Goal: Check status: Check status

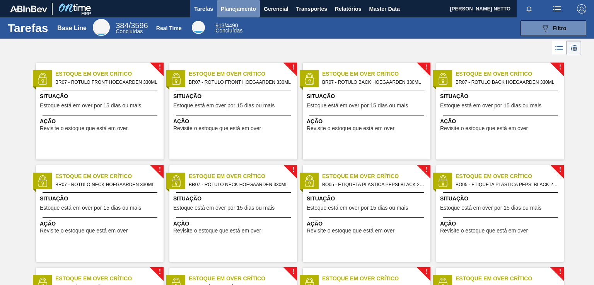
click at [249, 11] on span "Planejamento" at bounding box center [238, 8] width 35 height 9
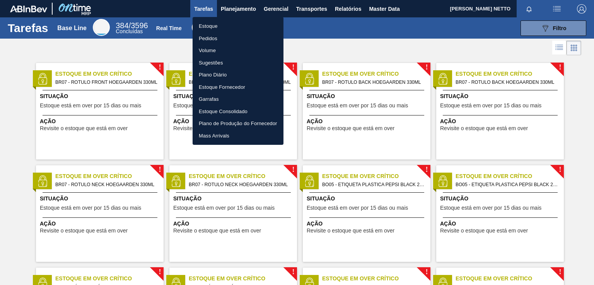
click at [241, 7] on div at bounding box center [297, 142] width 594 height 285
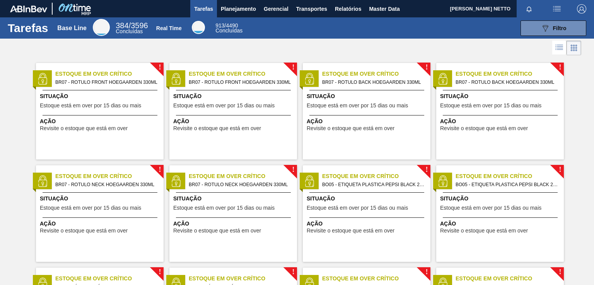
click at [240, 7] on div "Estoque Pedidos Volume Sugestões Plano Diário Estoque Fornecedor Garrafas Estoq…" at bounding box center [297, 142] width 594 height 285
click at [231, 8] on span "Planejamento" at bounding box center [238, 8] width 35 height 9
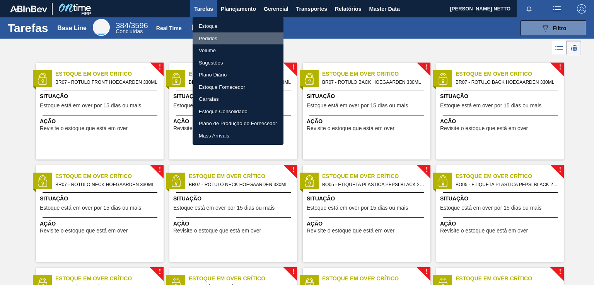
click at [208, 35] on li "Pedidos" at bounding box center [237, 38] width 91 height 12
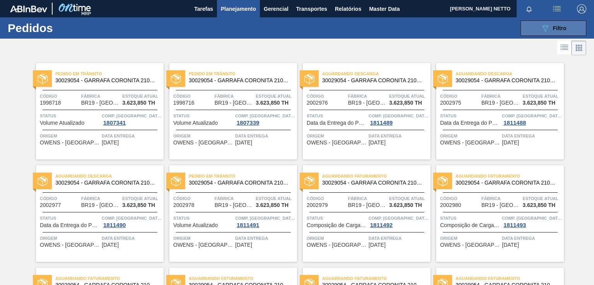
click at [547, 26] on icon "089F7B8B-B2A5-4AFE-B5C0-19BA573D28AC" at bounding box center [544, 28] width 9 height 9
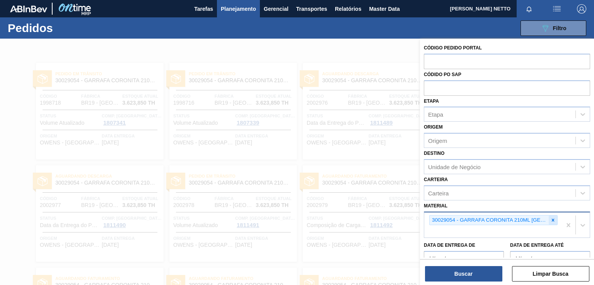
click at [550, 218] on icon at bounding box center [552, 220] width 5 height 5
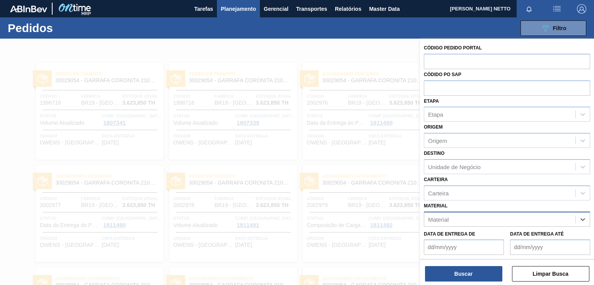
paste input "30029055"
type input "30029055"
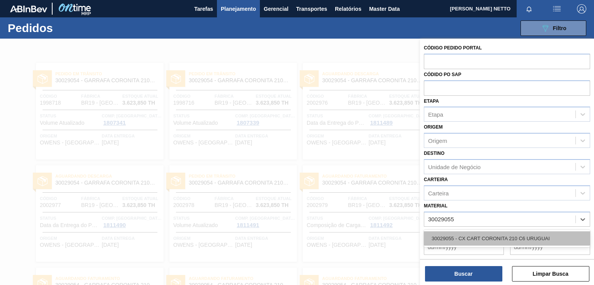
click at [459, 242] on div "30029055 - CX CART CORONITA 210 C6 URUGUAI" at bounding box center [507, 239] width 166 height 14
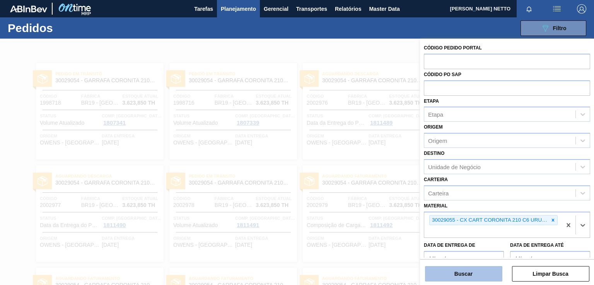
click at [463, 279] on button "Buscar" at bounding box center [463, 273] width 77 height 15
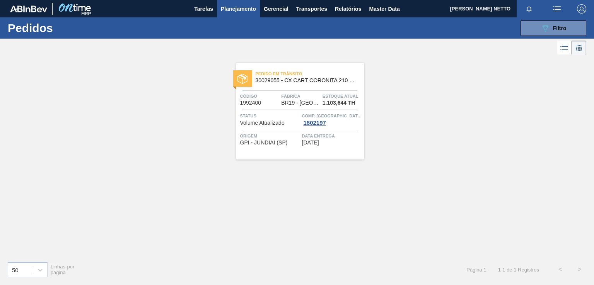
click at [315, 147] on div "Pedido em Trânsito 30029055 - CX CART CORONITA 210 C6 URUGUAI Código 1992400 Fá…" at bounding box center [300, 111] width 128 height 97
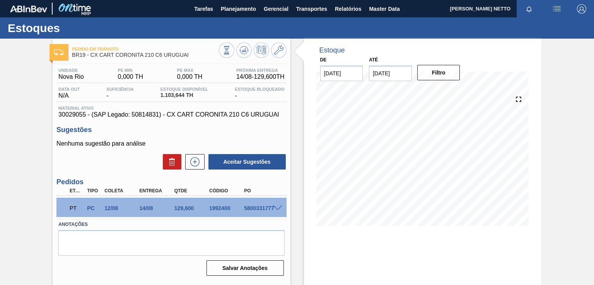
click at [278, 208] on span at bounding box center [277, 209] width 9 height 6
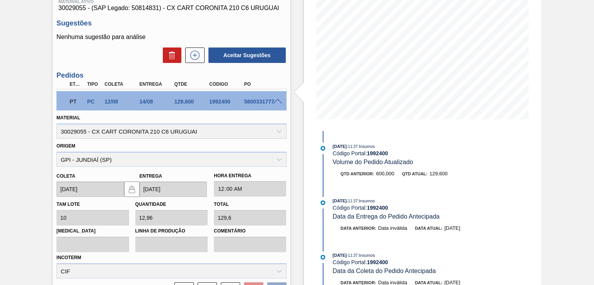
click at [277, 101] on span at bounding box center [277, 102] width 9 height 6
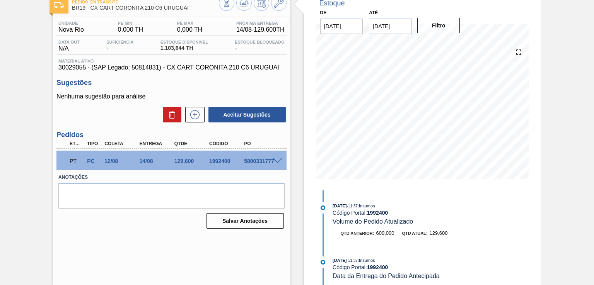
scroll to position [47, 0]
click at [186, 161] on div "129,600" at bounding box center [191, 161] width 38 height 6
copy div "129,600"
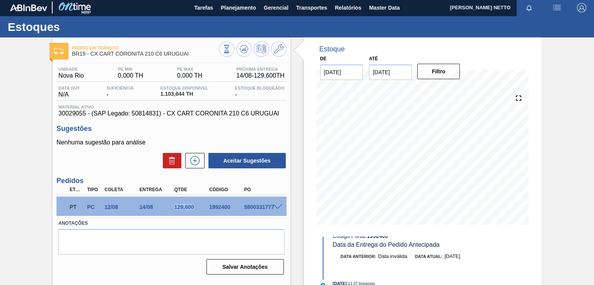
scroll to position [0, 0]
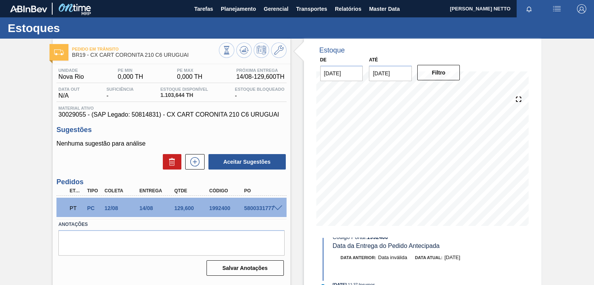
click at [276, 206] on span at bounding box center [277, 209] width 9 height 6
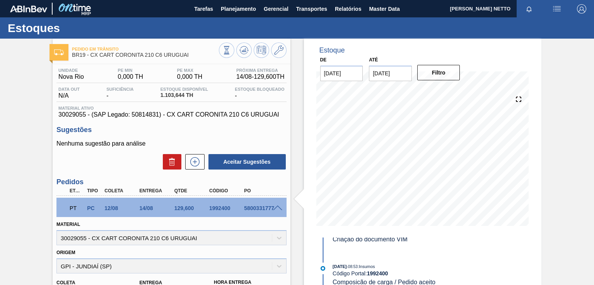
click at [553, 8] on img "button" at bounding box center [556, 8] width 9 height 9
click at [492, 10] on div at bounding box center [297, 142] width 594 height 285
click at [231, 7] on span "Planejamento" at bounding box center [238, 8] width 35 height 9
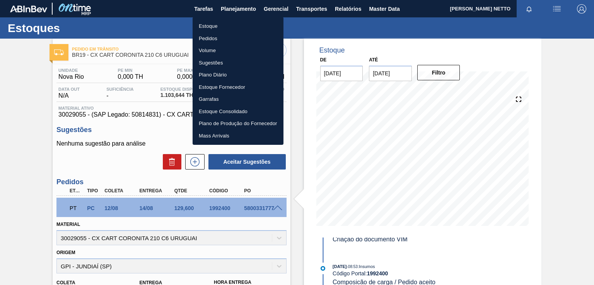
click at [221, 22] on li "Estoque" at bounding box center [237, 26] width 91 height 12
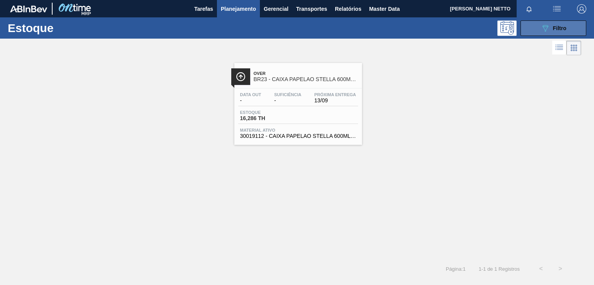
click at [555, 29] on span "Filtro" at bounding box center [560, 28] width 14 height 6
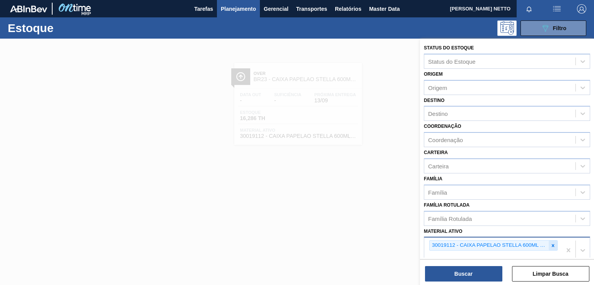
click at [552, 245] on icon at bounding box center [552, 245] width 5 height 5
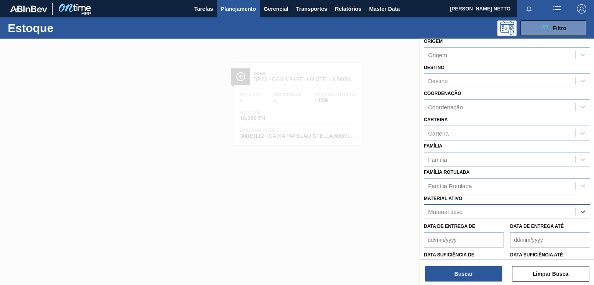
scroll to position [79, 0]
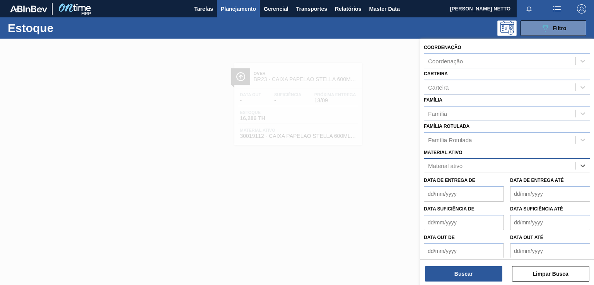
click at [233, 9] on span "Planejamento" at bounding box center [238, 8] width 35 height 9
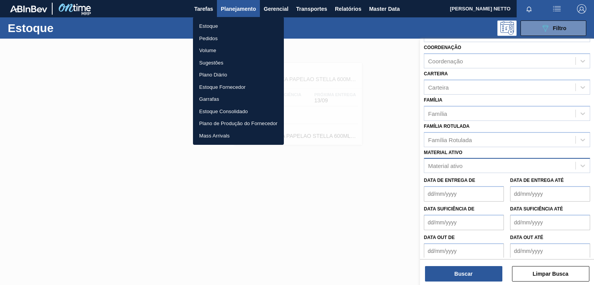
click at [209, 39] on li "Pedidos" at bounding box center [238, 38] width 91 height 12
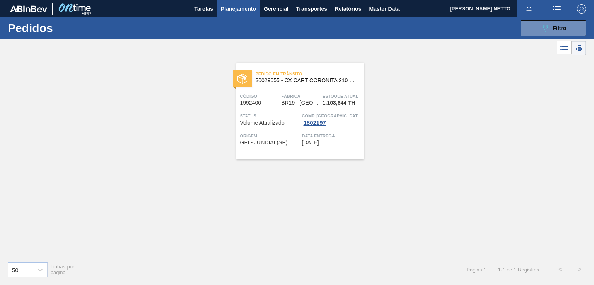
click at [337, 141] on div "Data entrega 14/08/2025" at bounding box center [332, 139] width 60 height 14
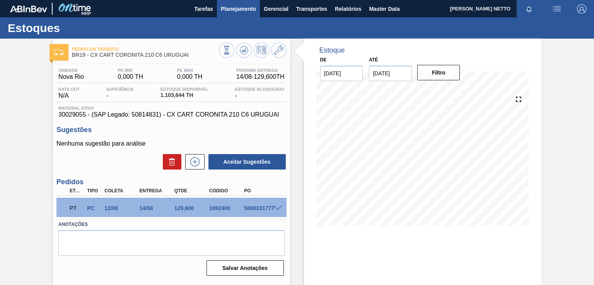
click at [248, 10] on span "Planejamento" at bounding box center [238, 8] width 35 height 9
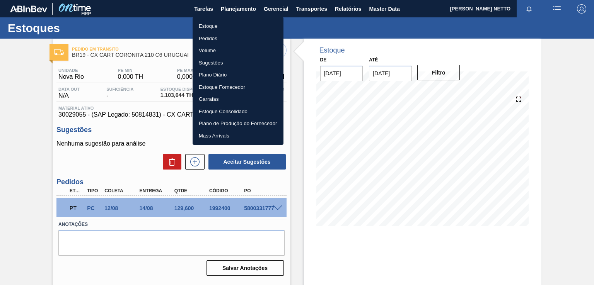
click at [217, 37] on li "Pedidos" at bounding box center [237, 38] width 91 height 12
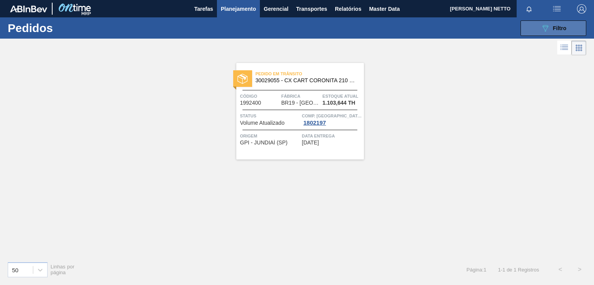
click at [544, 28] on icon "089F7B8B-B2A5-4AFE-B5C0-19BA573D28AC" at bounding box center [544, 28] width 9 height 9
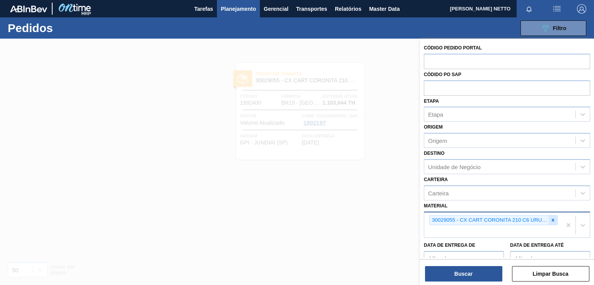
click at [550, 218] on icon at bounding box center [552, 220] width 5 height 5
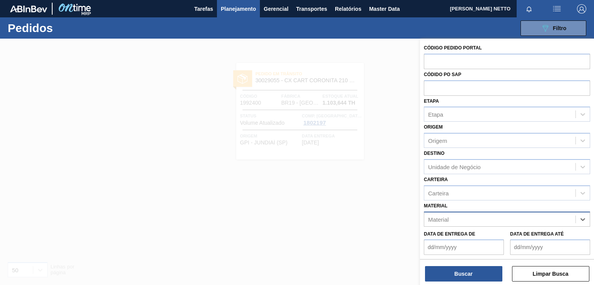
paste input "30029056"
type input "30029056"
click at [472, 235] on div "30029056 - CX PAP CORONITA 210ML C24 UR" at bounding box center [507, 239] width 166 height 14
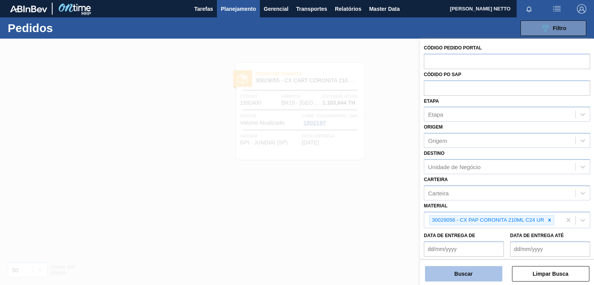
click at [477, 277] on button "Buscar" at bounding box center [463, 273] width 77 height 15
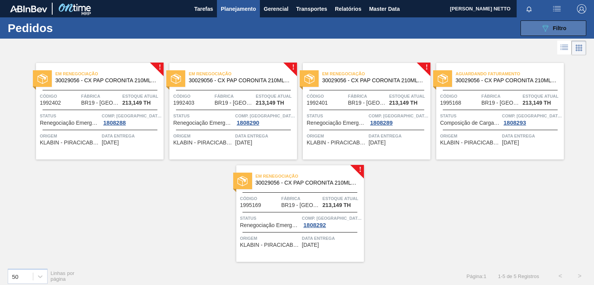
click at [555, 25] on span "Filtro" at bounding box center [560, 28] width 14 height 6
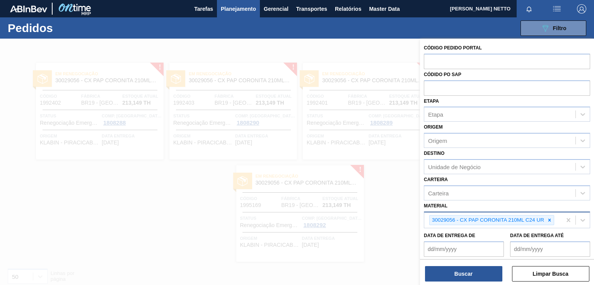
drag, startPoint x: 551, startPoint y: 217, endPoint x: 544, endPoint y: 218, distance: 6.7
click at [550, 218] on icon at bounding box center [548, 220] width 5 height 5
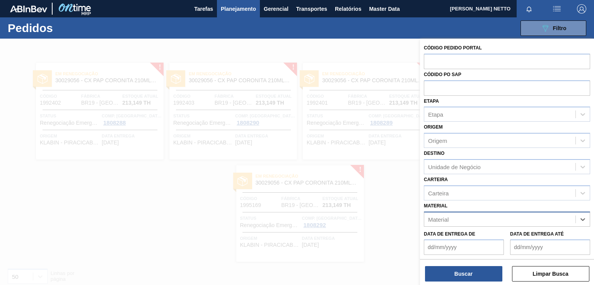
click at [532, 217] on div "Material" at bounding box center [499, 219] width 151 height 11
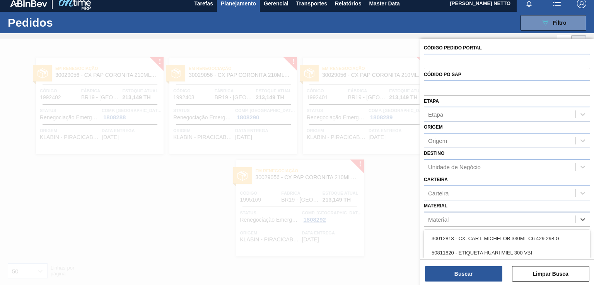
paste input "30029055"
type input "30029055"
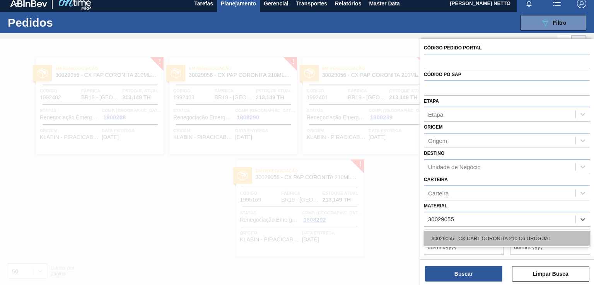
click at [492, 236] on div "30029055 - CX CART CORONITA 210 C6 URUGUAI" at bounding box center [507, 239] width 166 height 14
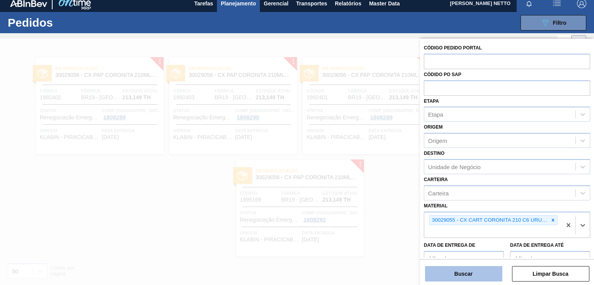
click at [465, 273] on button "Buscar" at bounding box center [463, 273] width 77 height 15
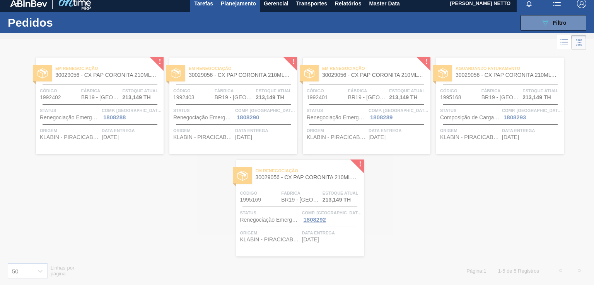
scroll to position [0, 0]
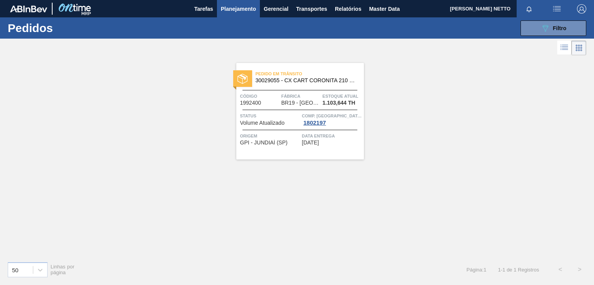
click at [344, 146] on div "Pedido em Trânsito 30029055 - CX CART CORONITA 210 C6 URUGUAI Código 1992400 Fá…" at bounding box center [300, 111] width 128 height 97
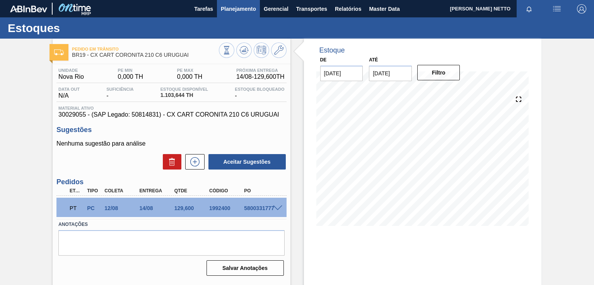
click at [239, 10] on span "Planejamento" at bounding box center [238, 8] width 35 height 9
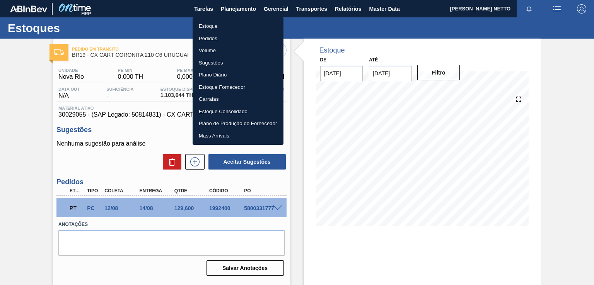
click at [211, 37] on li "Pedidos" at bounding box center [237, 38] width 91 height 12
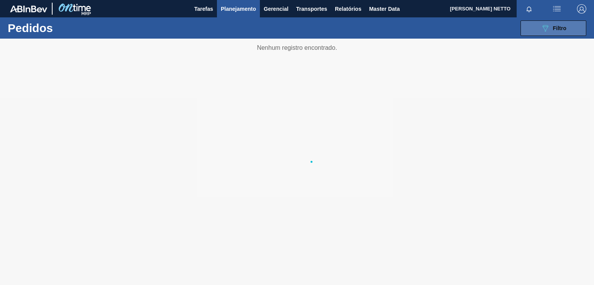
click at [540, 28] on icon "089F7B8B-B2A5-4AFE-B5C0-19BA573D28AC" at bounding box center [544, 28] width 9 height 9
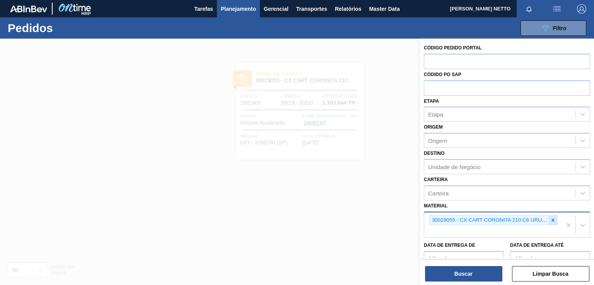
click at [550, 218] on icon at bounding box center [552, 220] width 5 height 5
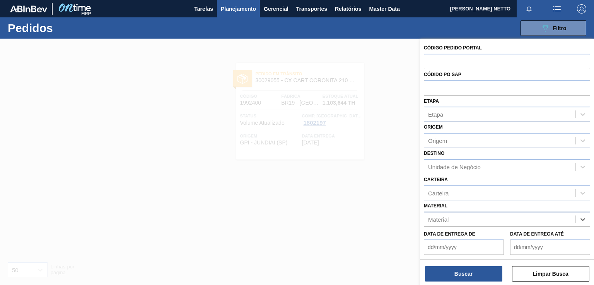
paste input "30029052"
type input "30029052"
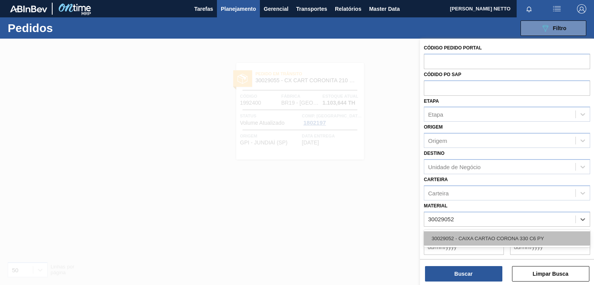
click at [469, 238] on div "30029052 - CAIXA CARTAO CORONA 330 C6 PY" at bounding box center [507, 239] width 166 height 14
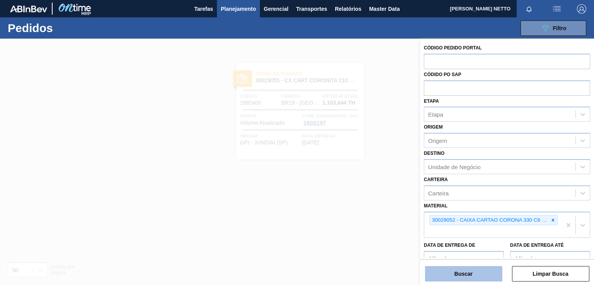
click at [471, 274] on button "Buscar" at bounding box center [463, 273] width 77 height 15
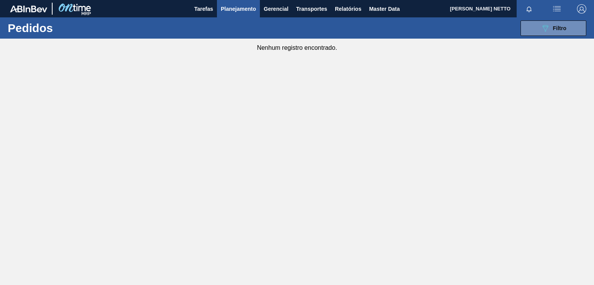
click at [233, 9] on span "Planejamento" at bounding box center [238, 8] width 35 height 9
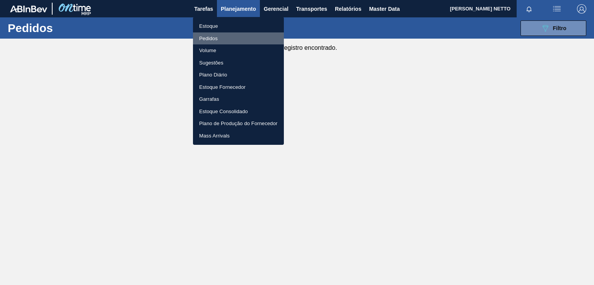
click at [215, 37] on li "Pedidos" at bounding box center [238, 38] width 91 height 12
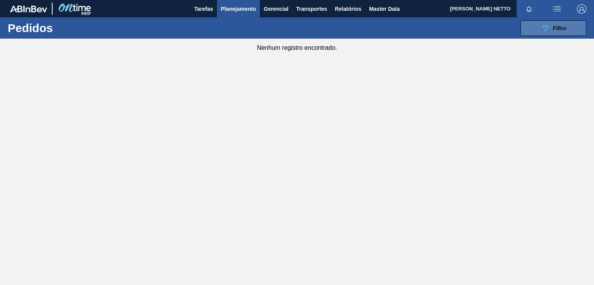
click at [558, 28] on span "Filtro" at bounding box center [560, 28] width 14 height 6
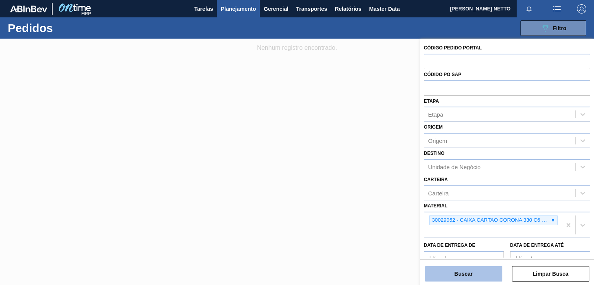
click at [466, 275] on button "Buscar" at bounding box center [463, 273] width 77 height 15
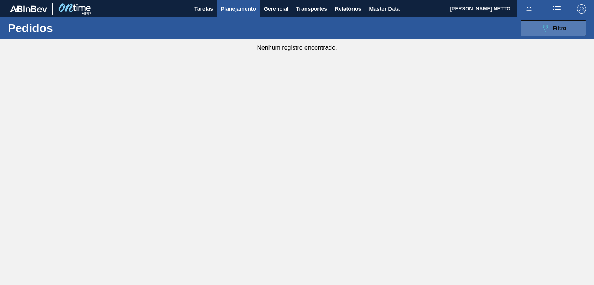
click at [557, 24] on div "089F7B8B-B2A5-4AFE-B5C0-19BA573D28AC Filtro" at bounding box center [553, 28] width 26 height 9
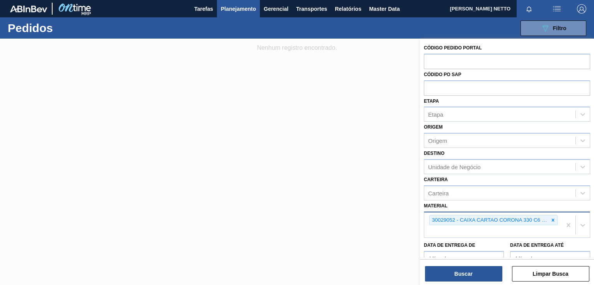
click at [553, 218] on icon at bounding box center [552, 220] width 5 height 5
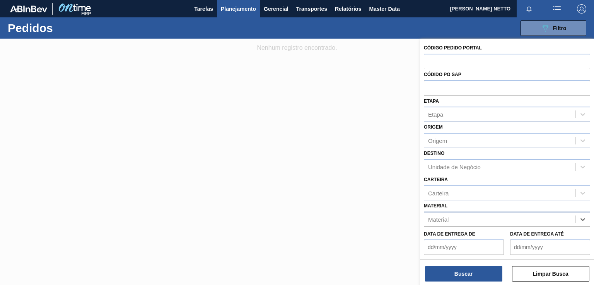
paste input "30029053"
type input "30029053"
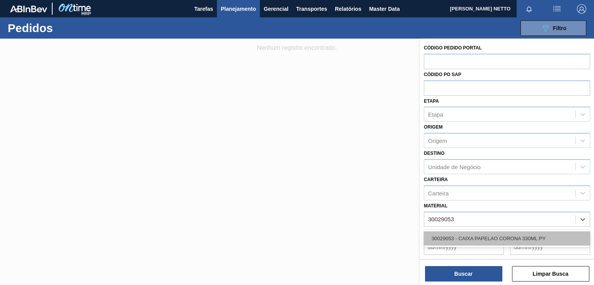
click at [484, 237] on div "30029053 - CAIXA PAPELAO CORONA 330ML PY" at bounding box center [507, 239] width 166 height 14
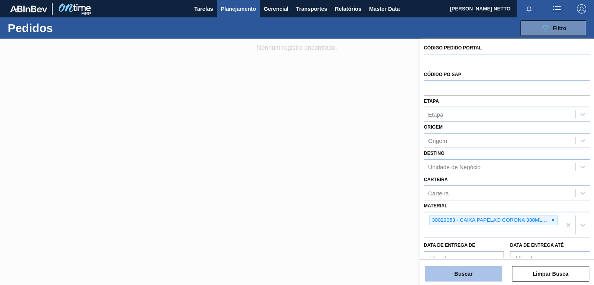
click at [471, 273] on button "Buscar" at bounding box center [463, 273] width 77 height 15
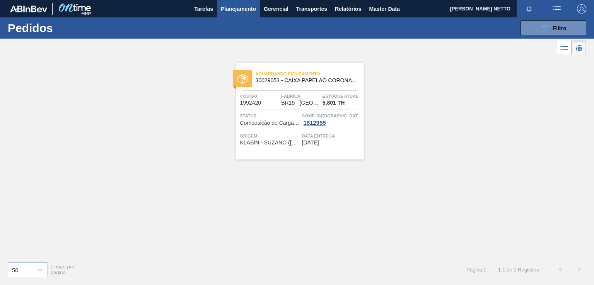
click at [340, 150] on div "Aguardando Faturamento 30029053 - CAIXA PAPELAO CORONA 330ML PY Código 1992420 …" at bounding box center [300, 111] width 128 height 97
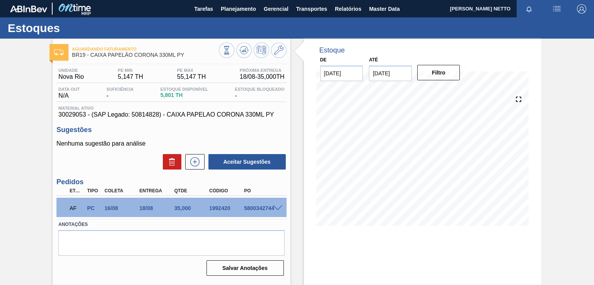
click at [276, 209] on span at bounding box center [277, 209] width 9 height 6
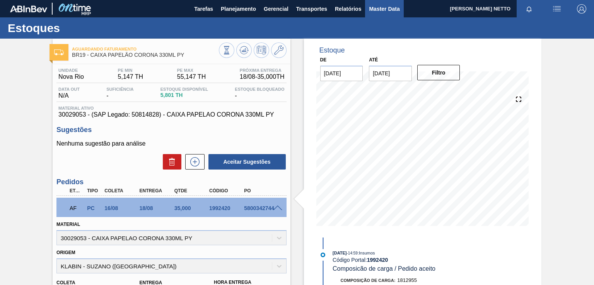
click at [377, 11] on span "Master Data" at bounding box center [384, 8] width 31 height 9
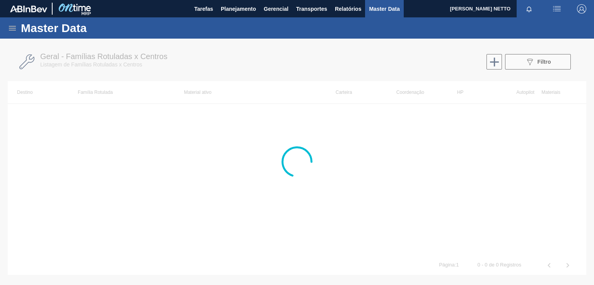
click at [16, 31] on icon at bounding box center [12, 28] width 9 height 9
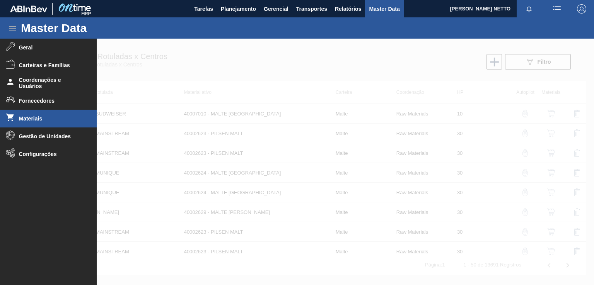
click at [31, 119] on span "Materiais" at bounding box center [51, 119] width 64 height 6
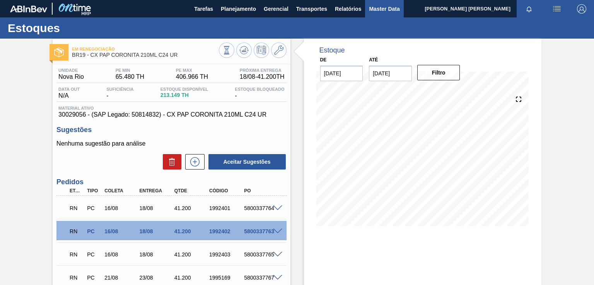
click at [396, 10] on span "Master Data" at bounding box center [384, 8] width 31 height 9
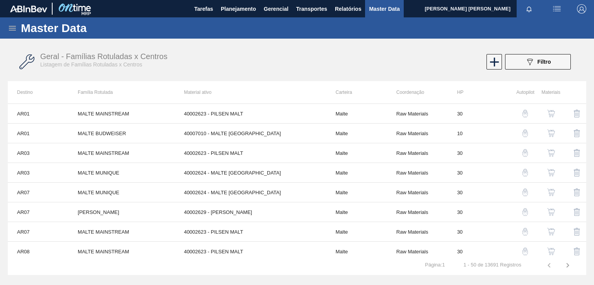
click at [15, 27] on icon at bounding box center [12, 28] width 9 height 9
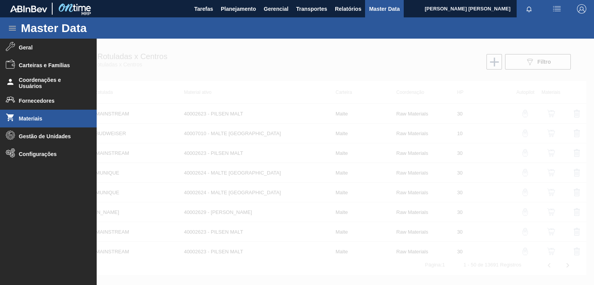
click at [32, 118] on span "Materiais" at bounding box center [51, 119] width 64 height 6
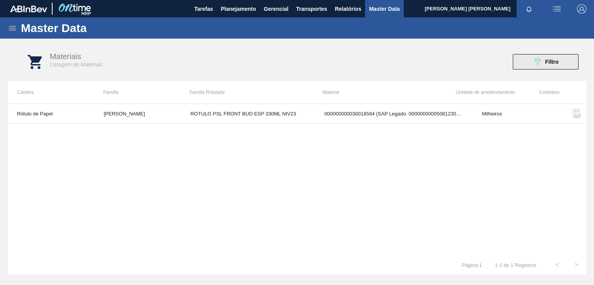
click at [543, 65] on div "089F7B8B-B2A5-4AFE-B5C0-19BA573D28AC Filtro" at bounding box center [546, 61] width 26 height 9
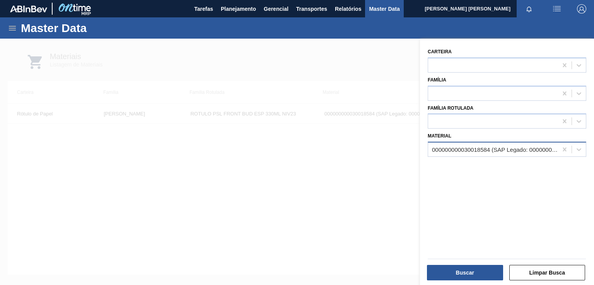
click at [465, 147] on div "000000000030018584 (SAP Legado: 000000000050812304) - ROTULO PSL FRONT BUD ESP …" at bounding box center [495, 149] width 126 height 7
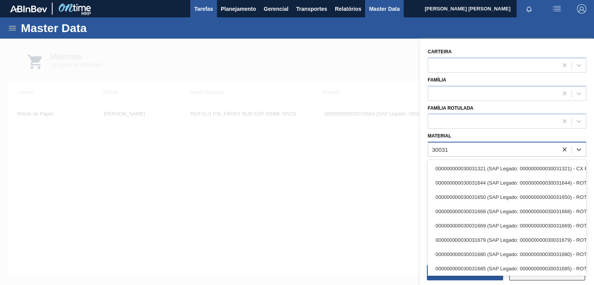
type input "30031"
type input "30031881"
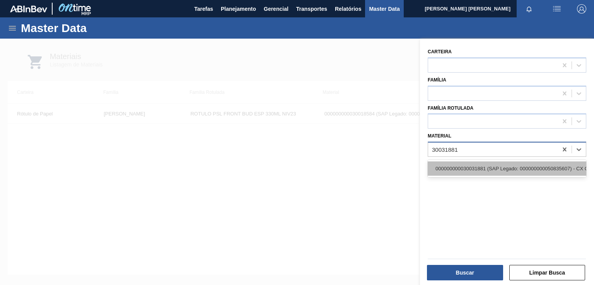
click at [504, 172] on div "000000000030031881 (SAP Legado: 000000000050835607) - CX CARTAO RED MIX 269ML L…" at bounding box center [506, 169] width 158 height 14
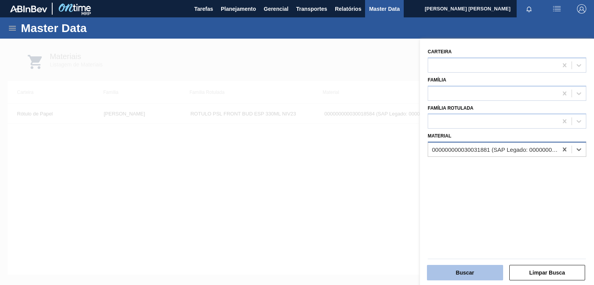
click at [472, 272] on button "Buscar" at bounding box center [465, 272] width 76 height 15
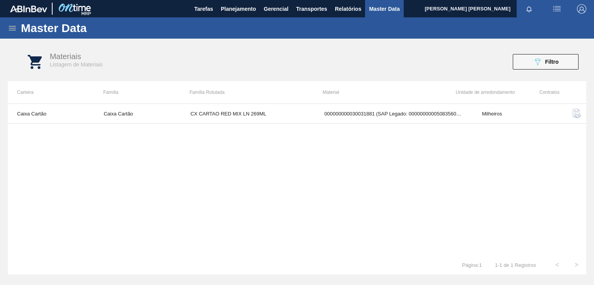
click at [576, 113] on img "button" at bounding box center [576, 113] width 9 height 9
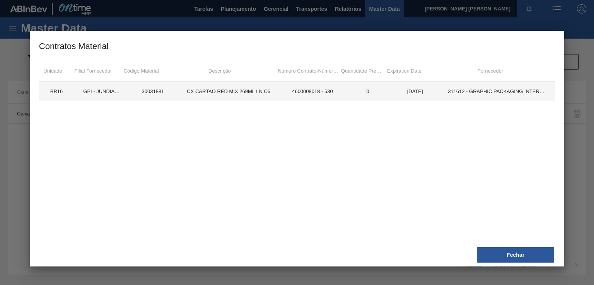
click at [148, 90] on td "30031881" at bounding box center [152, 91] width 47 height 19
copy td "30031881"
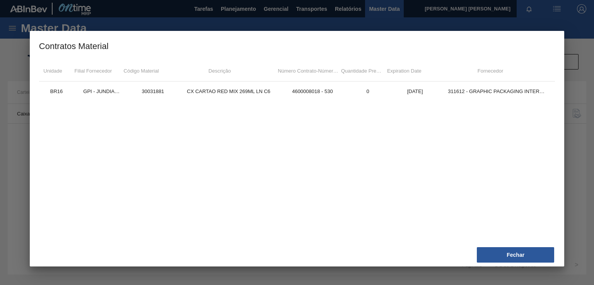
click at [582, 90] on div at bounding box center [297, 142] width 594 height 285
click at [526, 256] on button "Fechar" at bounding box center [515, 254] width 77 height 15
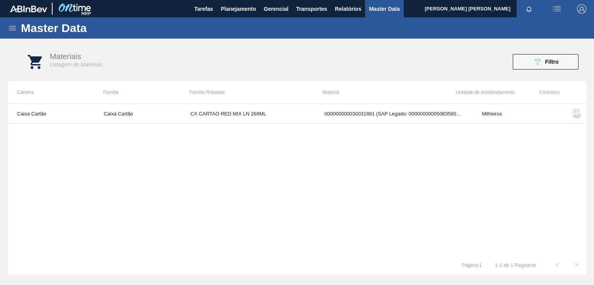
drag, startPoint x: 557, startPoint y: 62, endPoint x: 556, endPoint y: 66, distance: 4.7
click at [557, 62] on span "Filtro" at bounding box center [552, 62] width 14 height 6
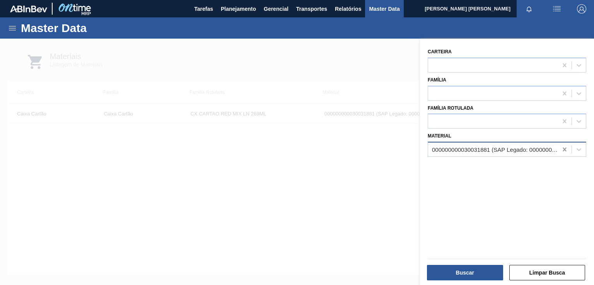
click at [565, 148] on icon at bounding box center [563, 150] width 3 height 4
paste input "30029052"
type input "30029052"
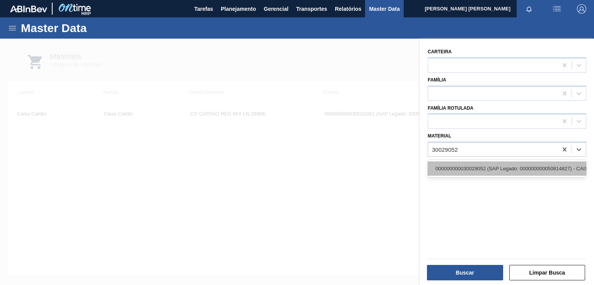
click at [510, 165] on div "000000000030029052 (SAP Legado: 000000000050814827) - CAIXA CARTAO CORONA 330 C…" at bounding box center [506, 169] width 158 height 14
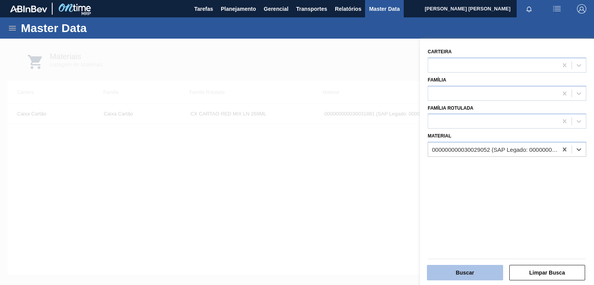
click at [472, 269] on button "Buscar" at bounding box center [465, 272] width 76 height 15
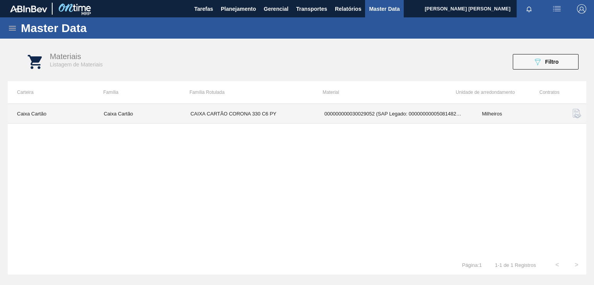
click at [482, 114] on td "Milheiros" at bounding box center [515, 114] width 87 height 20
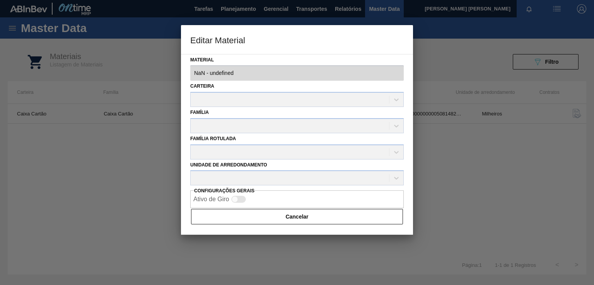
type input "30029052 - 000000000030029052 (SAP Legado: 000000000050814827) - CAIXA CARTAO C…"
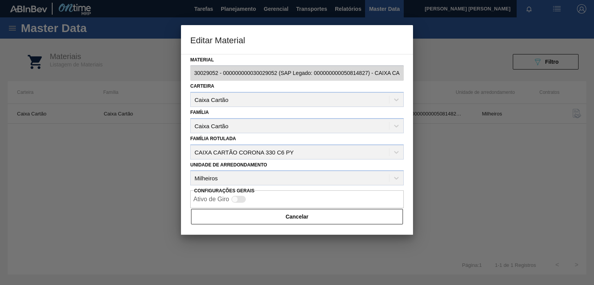
drag, startPoint x: 489, startPoint y: 136, endPoint x: 532, endPoint y: 119, distance: 47.0
click at [490, 136] on div at bounding box center [297, 142] width 594 height 285
click at [343, 218] on button "Cancelar" at bounding box center [297, 216] width 212 height 15
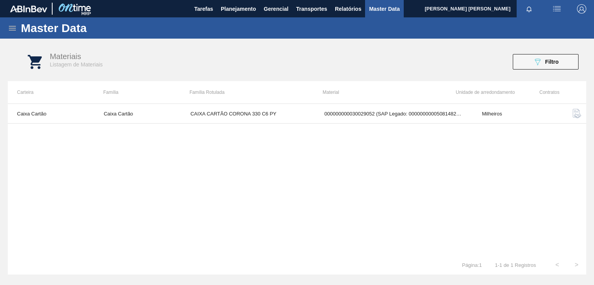
click at [577, 112] on img "button" at bounding box center [576, 113] width 9 height 9
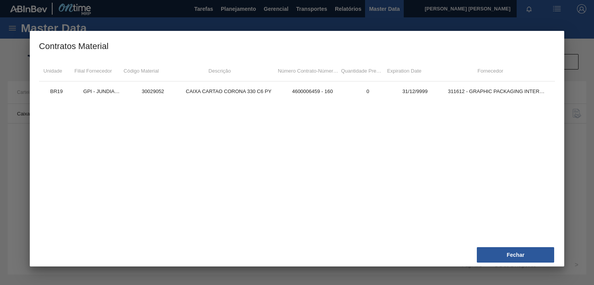
drag, startPoint x: 574, startPoint y: 99, endPoint x: 524, endPoint y: 246, distance: 155.8
click at [574, 97] on div at bounding box center [297, 142] width 594 height 285
click at [518, 252] on button "Fechar" at bounding box center [515, 254] width 77 height 15
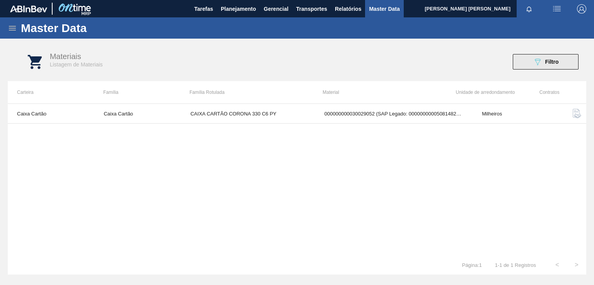
click at [531, 63] on button "089F7B8B-B2A5-4AFE-B5C0-19BA573D28AC Filtro" at bounding box center [545, 61] width 66 height 15
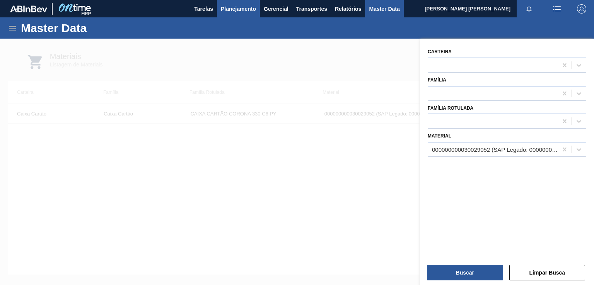
click at [242, 9] on span "Planejamento" at bounding box center [238, 8] width 35 height 9
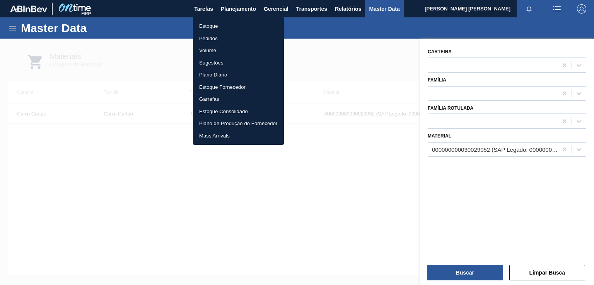
click at [207, 40] on li "Pedidos" at bounding box center [238, 38] width 91 height 12
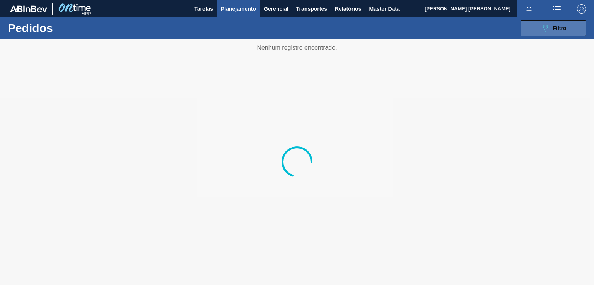
click at [544, 31] on icon "089F7B8B-B2A5-4AFE-B5C0-19BA573D28AC" at bounding box center [544, 28] width 9 height 9
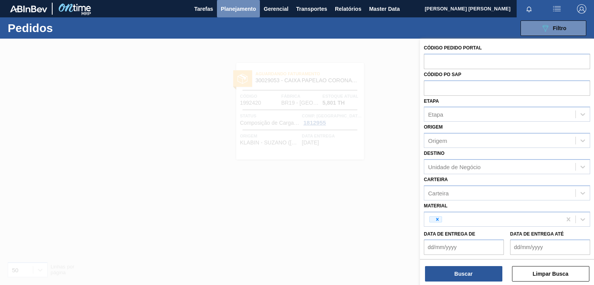
click at [245, 7] on span "Planejamento" at bounding box center [238, 8] width 35 height 9
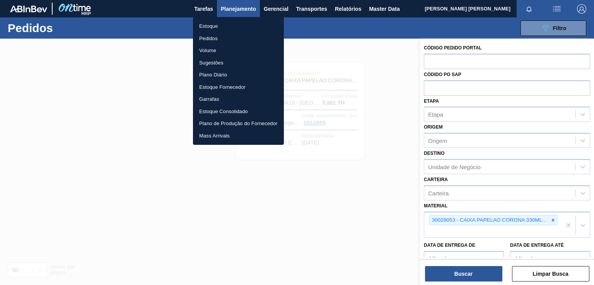
click at [383, 66] on div at bounding box center [297, 142] width 594 height 285
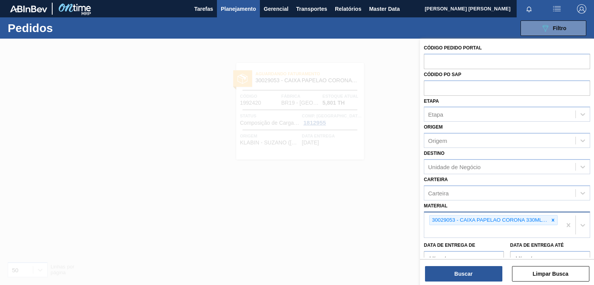
click at [553, 221] on icon at bounding box center [552, 220] width 5 height 5
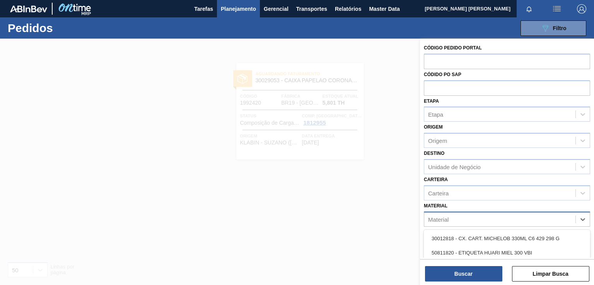
click at [507, 220] on div "Material" at bounding box center [499, 219] width 151 height 11
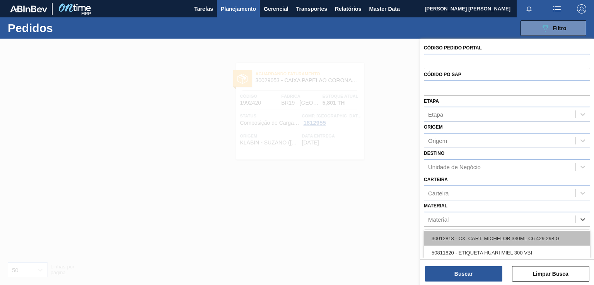
paste input "30029052"
type input "30029052"
click at [482, 236] on div "30029052 - CAIXA CARTAO CORONA 330 C6 PY" at bounding box center [507, 239] width 166 height 14
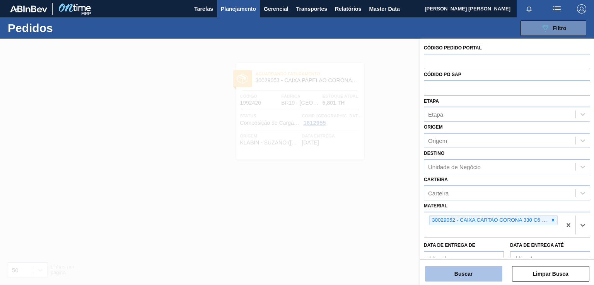
click at [458, 271] on button "Buscar" at bounding box center [463, 273] width 77 height 15
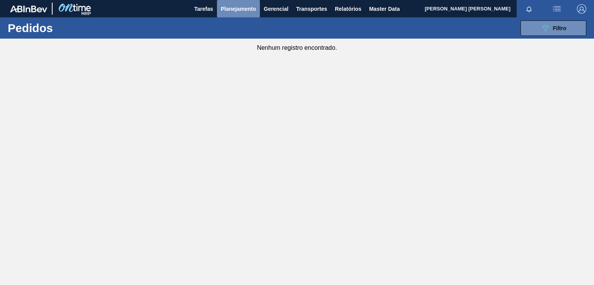
click at [242, 6] on span "Planejamento" at bounding box center [238, 8] width 35 height 9
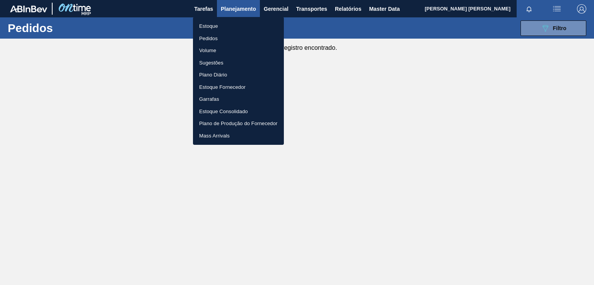
click at [212, 38] on li "Pedidos" at bounding box center [238, 38] width 91 height 12
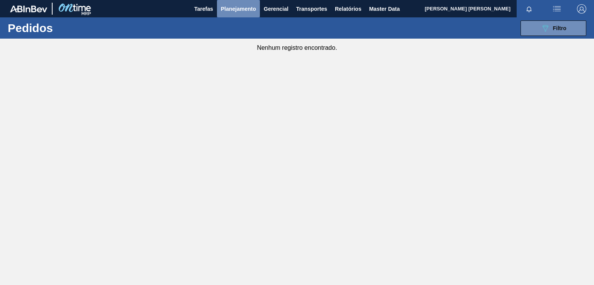
click at [239, 11] on span "Planejamento" at bounding box center [238, 8] width 35 height 9
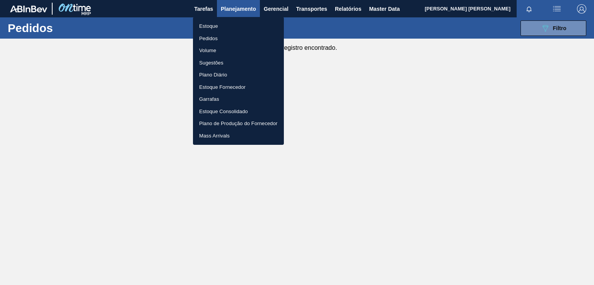
click at [213, 39] on li "Pedidos" at bounding box center [238, 38] width 91 height 12
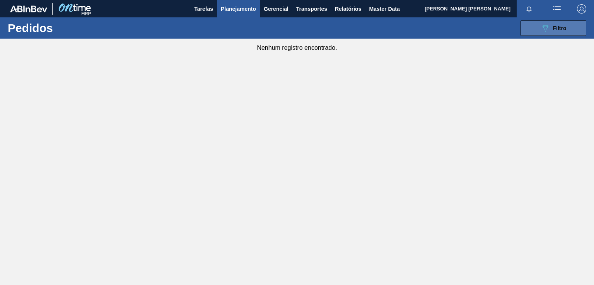
click at [534, 28] on button "089F7B8B-B2A5-4AFE-B5C0-19BA573D28AC Filtro" at bounding box center [553, 27] width 66 height 15
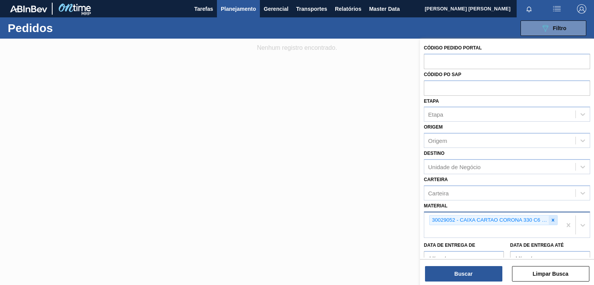
click at [550, 220] on icon at bounding box center [552, 220] width 5 height 5
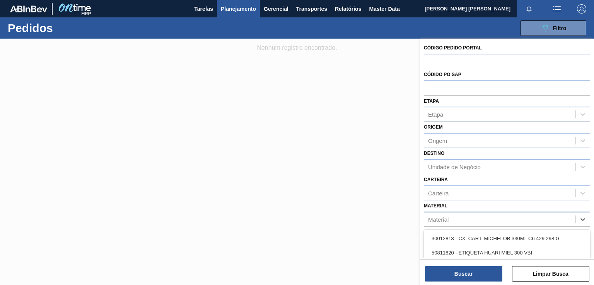
click at [521, 218] on div "Material" at bounding box center [499, 219] width 151 height 11
paste input "30029927"
type input "30029927"
drag, startPoint x: 487, startPoint y: 235, endPoint x: 483, endPoint y: 241, distance: 6.8
click at [487, 235] on div "30029927 - CAIXA CARTAO CORONA 350ML SLEEK C8 PY" at bounding box center [507, 239] width 166 height 14
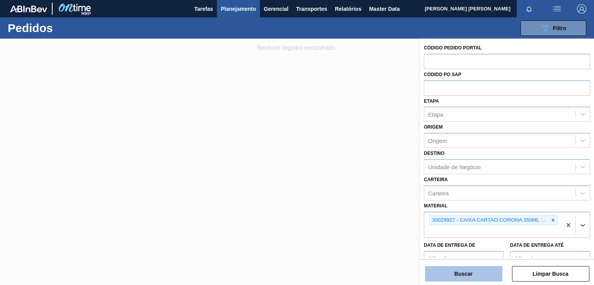
click at [467, 275] on button "Buscar" at bounding box center [463, 273] width 77 height 15
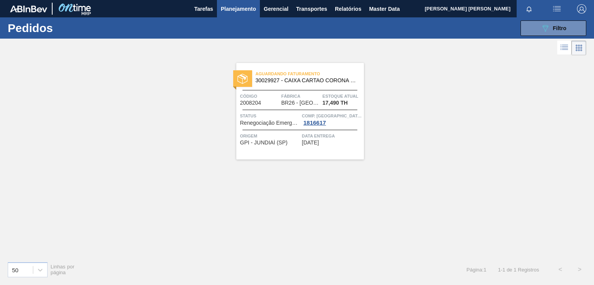
click at [341, 147] on div "Aguardando Faturamento 30029927 - CAIXA CARTAO CORONA 350ML SLEEK C8 PY Código …" at bounding box center [300, 111] width 128 height 97
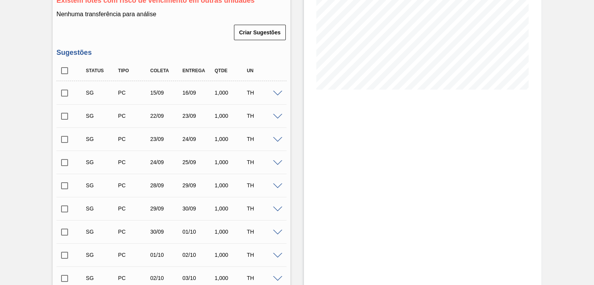
scroll to position [119, 0]
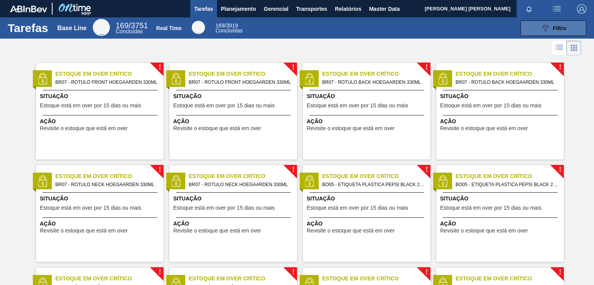
click at [559, 27] on span "Filtro" at bounding box center [560, 28] width 14 height 6
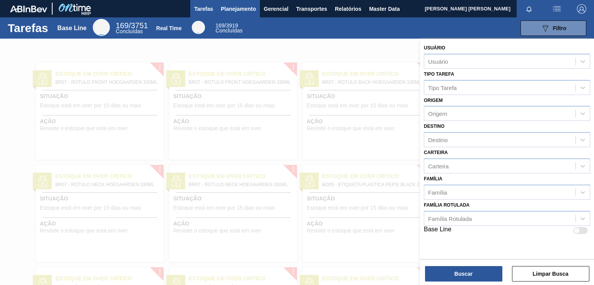
click at [240, 3] on button "Planejamento" at bounding box center [238, 8] width 43 height 17
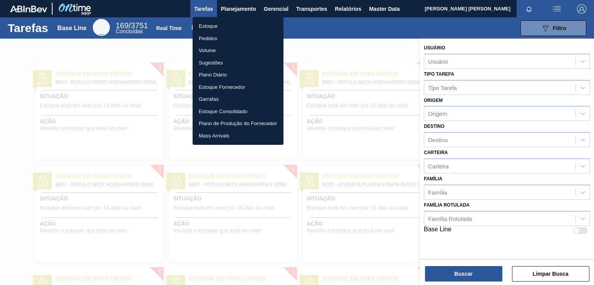
click at [212, 39] on li "Pedidos" at bounding box center [237, 38] width 91 height 12
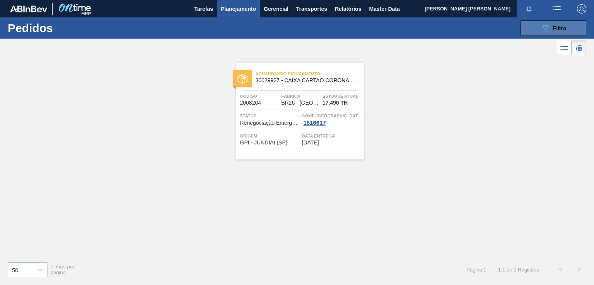
click at [533, 31] on button "089F7B8B-B2A5-4AFE-B5C0-19BA573D28AC Filtro" at bounding box center [553, 27] width 66 height 15
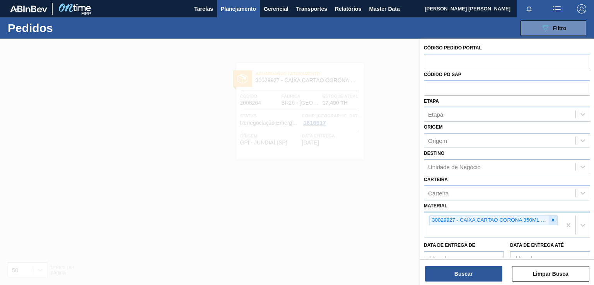
click at [552, 218] on icon at bounding box center [552, 220] width 5 height 5
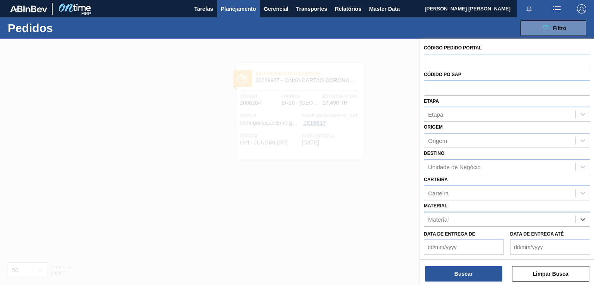
paste input "30012285"
type input "30012285"
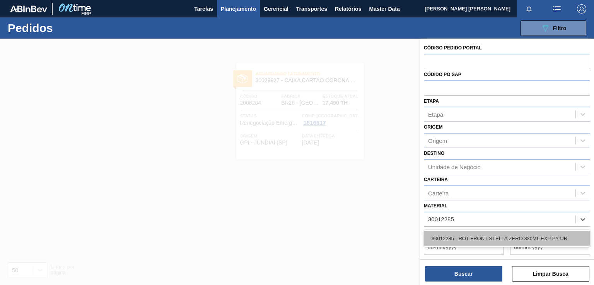
click at [468, 239] on div "30012285 - ROT FRONT STELLA ZERO 330ML EXP PY UR" at bounding box center [507, 239] width 166 height 14
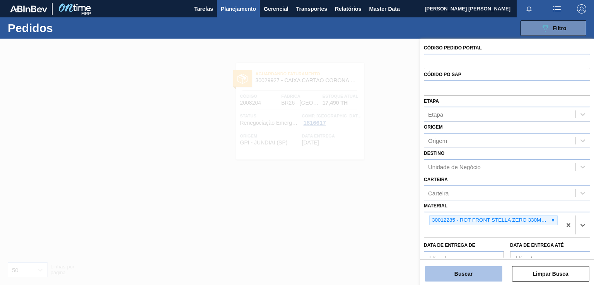
click at [461, 278] on button "Buscar" at bounding box center [463, 273] width 77 height 15
